Goal: Transaction & Acquisition: Download file/media

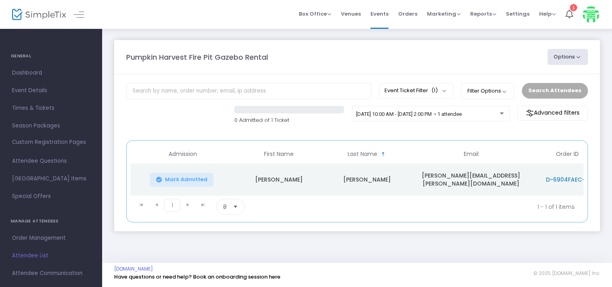
click at [42, 11] on img at bounding box center [39, 15] width 54 height 12
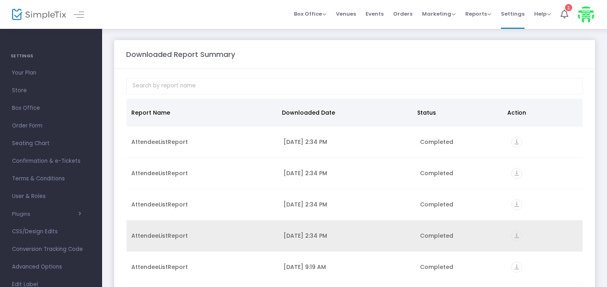
click at [512, 234] on icon "vertical_align_bottom" at bounding box center [516, 235] width 11 height 11
click at [513, 232] on icon "vertical_align_bottom" at bounding box center [516, 235] width 11 height 11
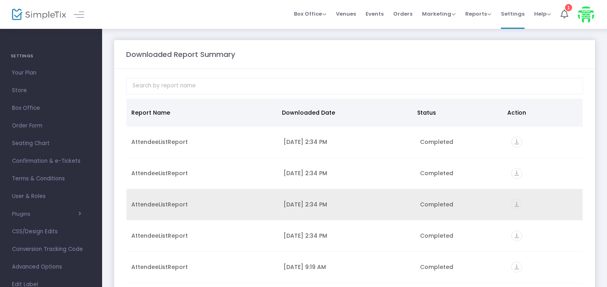
click at [515, 202] on icon "vertical_align_bottom" at bounding box center [516, 204] width 11 height 11
